Goal: Transaction & Acquisition: Purchase product/service

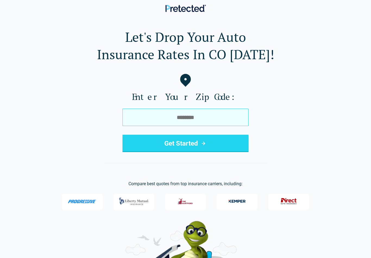
click at [189, 120] on input "tel" at bounding box center [185, 117] width 126 height 17
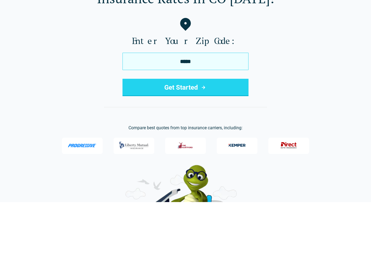
type input "*****"
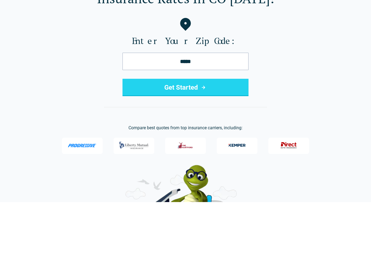
click at [185, 135] on button "Get Started" at bounding box center [185, 143] width 126 height 17
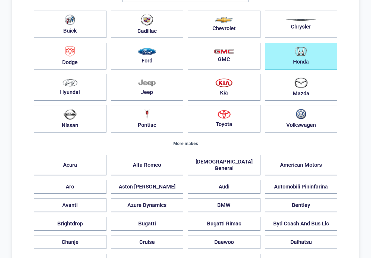
click at [306, 50] on img "button" at bounding box center [300, 51] width 11 height 9
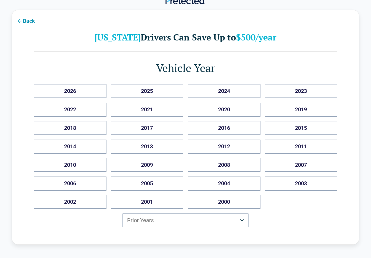
scroll to position [8, 0]
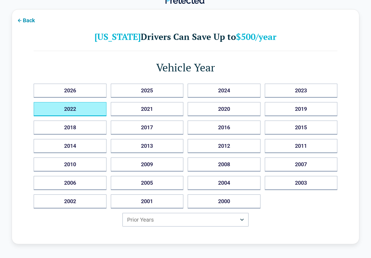
click at [87, 106] on button "2022" at bounding box center [70, 109] width 73 height 14
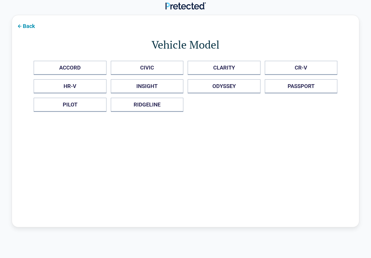
scroll to position [0, 0]
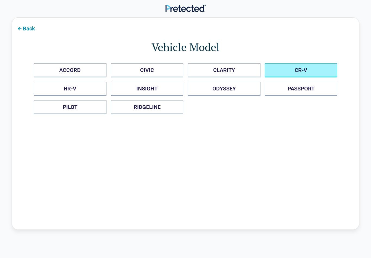
click at [305, 68] on button "CR-V" at bounding box center [301, 70] width 73 height 14
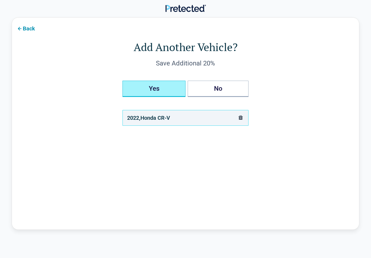
click at [159, 90] on button "Yes" at bounding box center [153, 89] width 63 height 16
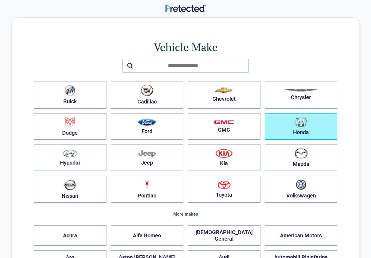
click at [301, 126] on img "button" at bounding box center [300, 121] width 11 height 9
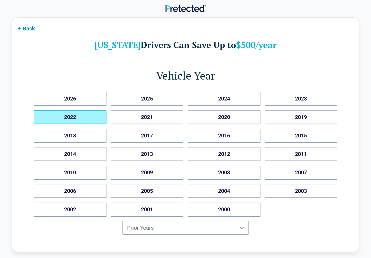
click at [84, 115] on button "2022" at bounding box center [70, 117] width 73 height 14
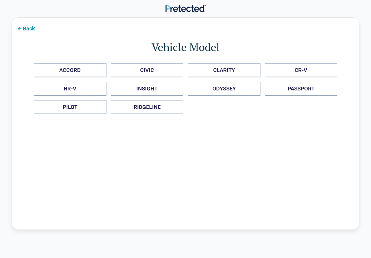
click at [156, 112] on button "RIDGELINE" at bounding box center [147, 107] width 73 height 14
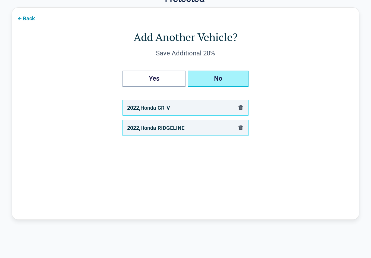
click at [217, 82] on button "No" at bounding box center [218, 79] width 61 height 16
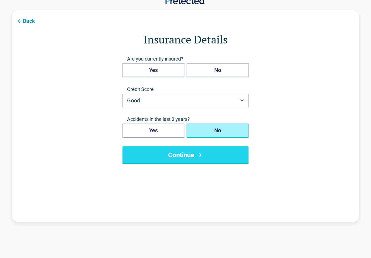
scroll to position [8, 0]
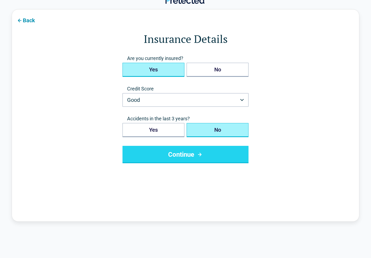
click at [160, 69] on button "Yes" at bounding box center [153, 70] width 62 height 14
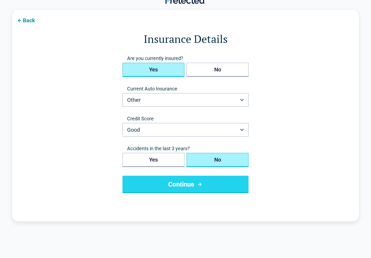
click at [242, 100] on icon "button" at bounding box center [242, 100] width 4 height 2
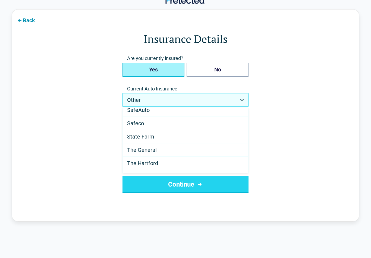
scroll to position [297, 0]
click at [147, 135] on span "State Farm" at bounding box center [140, 136] width 27 height 7
select select "**********"
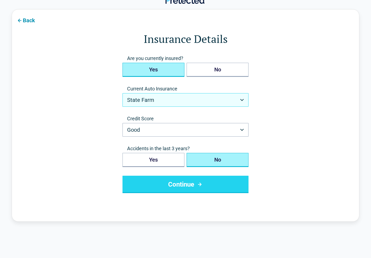
click at [246, 130] on button "Good" at bounding box center [185, 130] width 126 height 14
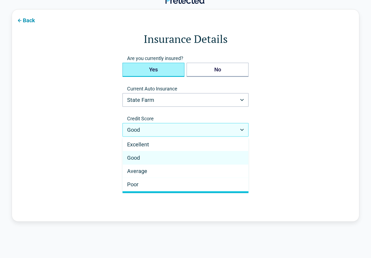
click at [147, 140] on div "Excellent" at bounding box center [185, 144] width 125 height 13
select select "*********"
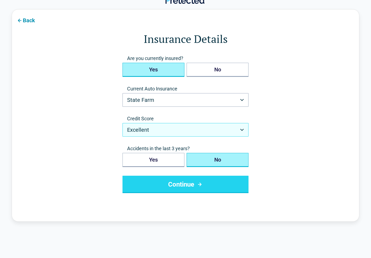
click at [147, 140] on div "**********" at bounding box center [185, 124] width 126 height 138
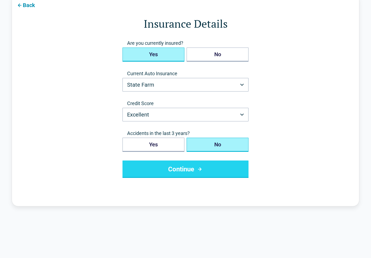
scroll to position [27, 0]
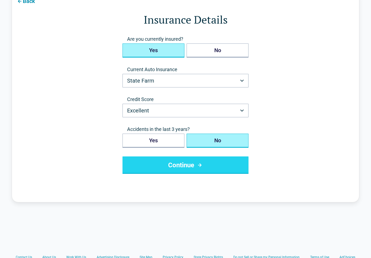
click at [187, 162] on button "Continue" at bounding box center [185, 164] width 126 height 17
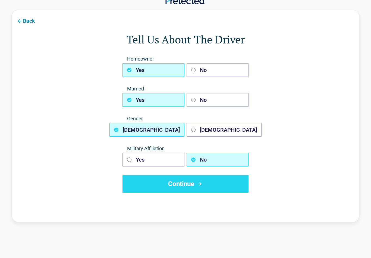
scroll to position [8, 0]
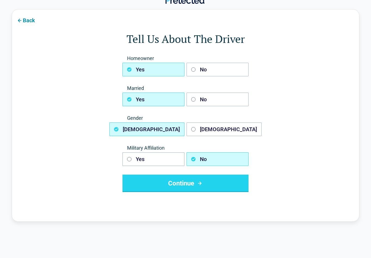
click at [185, 183] on button "Continue" at bounding box center [185, 183] width 126 height 17
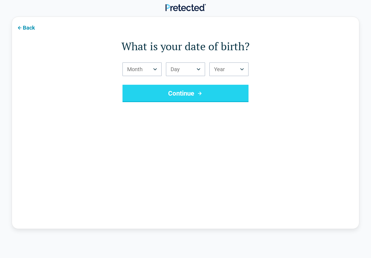
scroll to position [0, 0]
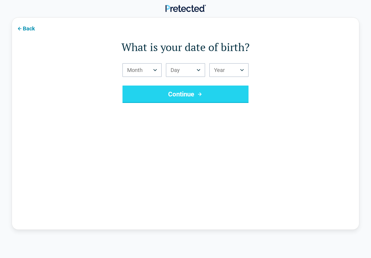
click at [157, 68] on button "Month" at bounding box center [141, 70] width 39 height 14
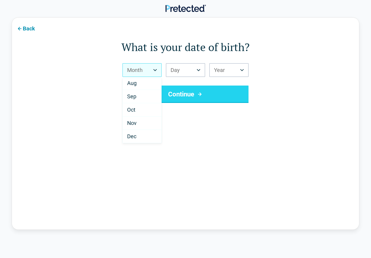
scroll to position [95, 0]
click at [138, 122] on div "Nov" at bounding box center [142, 122] width 39 height 13
select select "**"
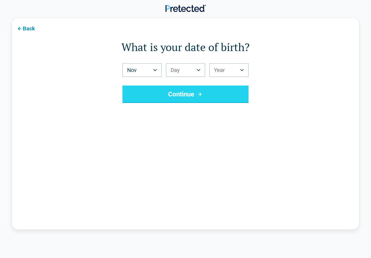
click at [202, 68] on button "Day" at bounding box center [185, 70] width 39 height 14
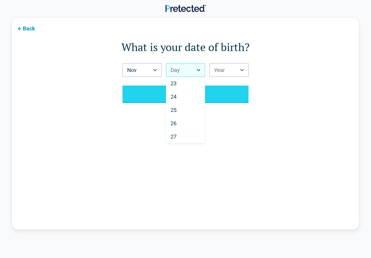
scroll to position [296, 0]
click at [177, 118] on div "26" at bounding box center [185, 121] width 39 height 13
select select "**"
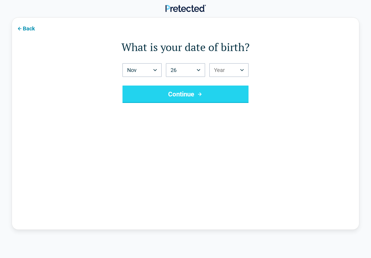
click at [243, 68] on button "Year" at bounding box center [228, 70] width 39 height 14
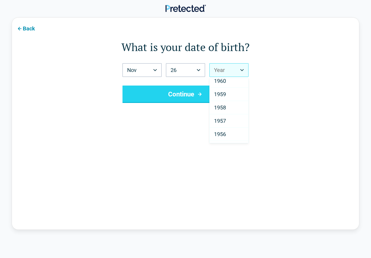
scroll to position [629, 0]
click at [222, 133] on span "1956" at bounding box center [220, 134] width 12 height 7
select select "****"
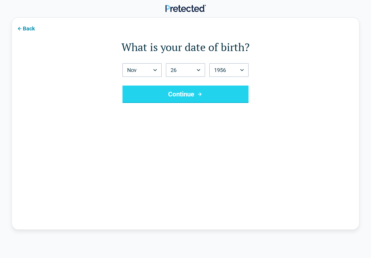
click at [195, 95] on button "Continue" at bounding box center [185, 93] width 126 height 17
